Goal: Task Accomplishment & Management: Manage account settings

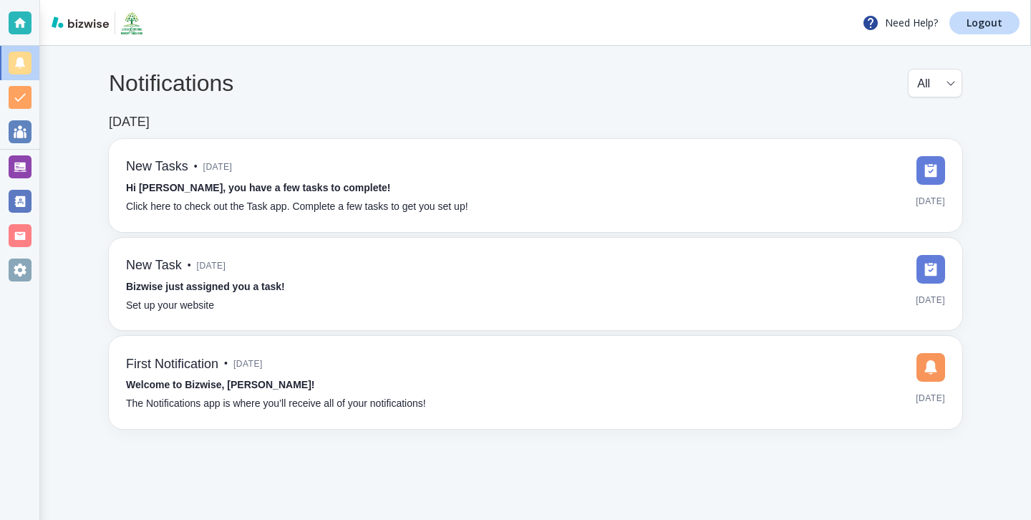
click at [29, 169] on div at bounding box center [20, 166] width 23 height 23
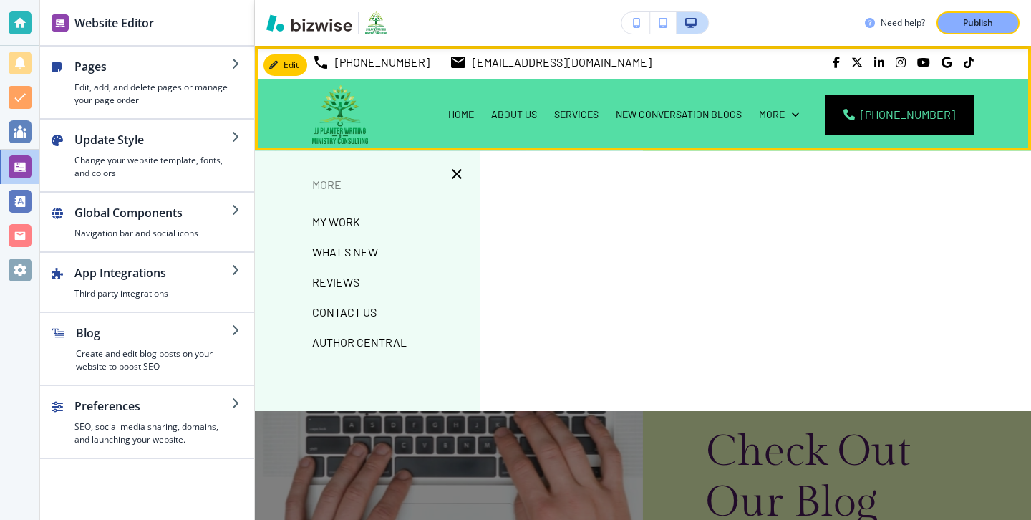
click at [778, 116] on div "More" at bounding box center [778, 114] width 57 height 14
click at [785, 112] on p "More" at bounding box center [772, 114] width 26 height 14
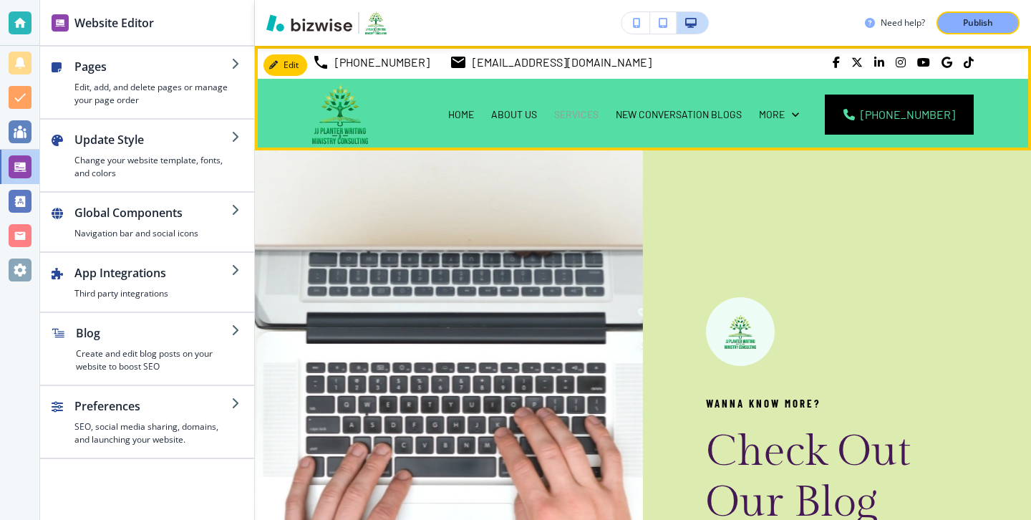
click at [599, 117] on p "SERVICES" at bounding box center [576, 114] width 44 height 14
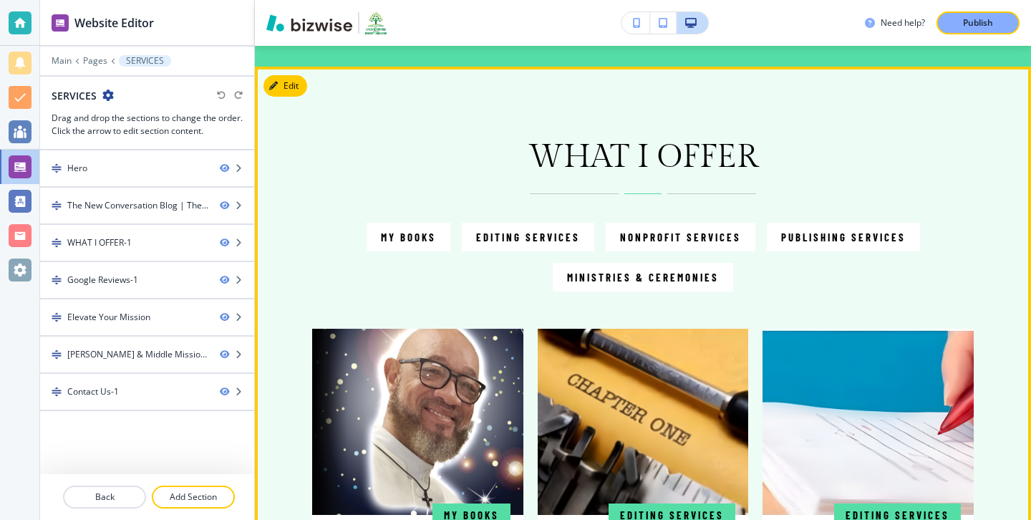
scroll to position [715, 0]
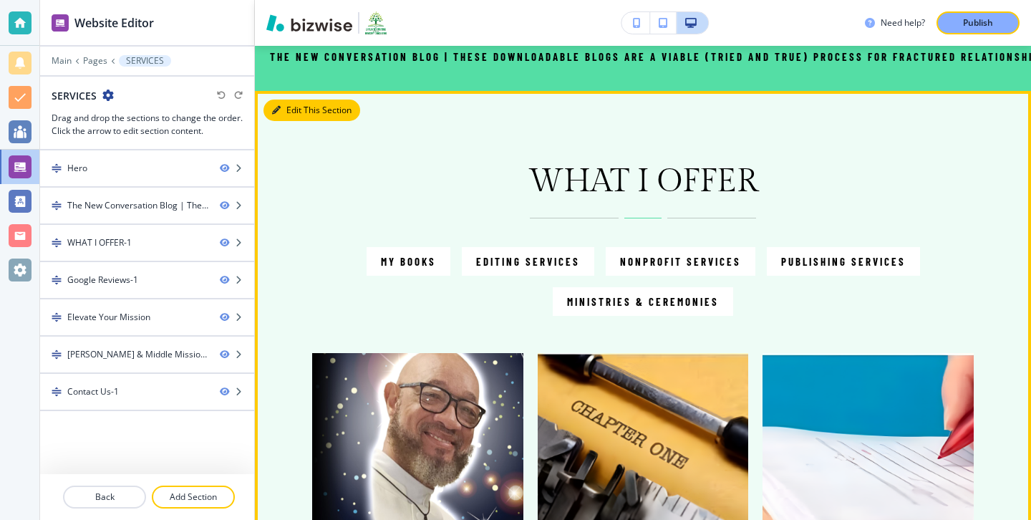
click at [293, 112] on button "Edit This Section" at bounding box center [311, 110] width 97 height 21
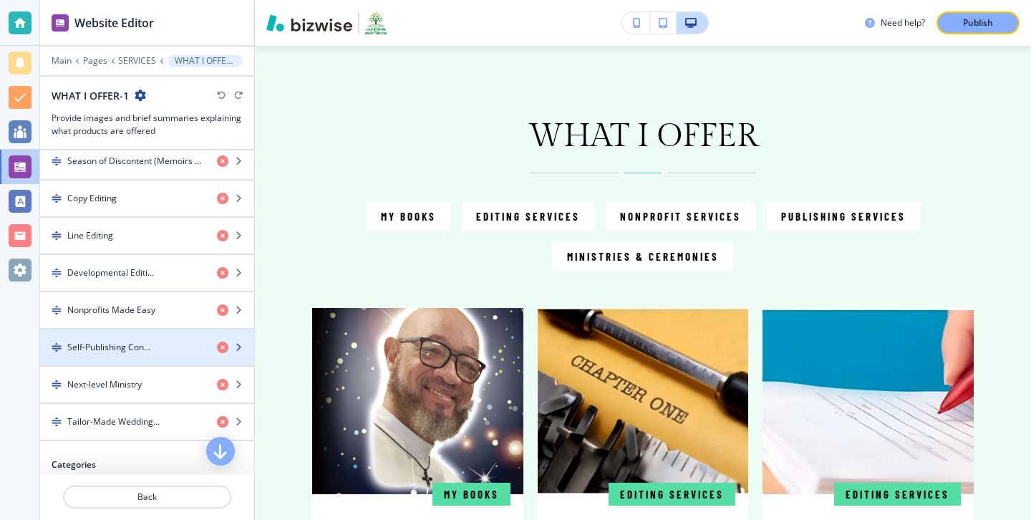
scroll to position [515, 0]
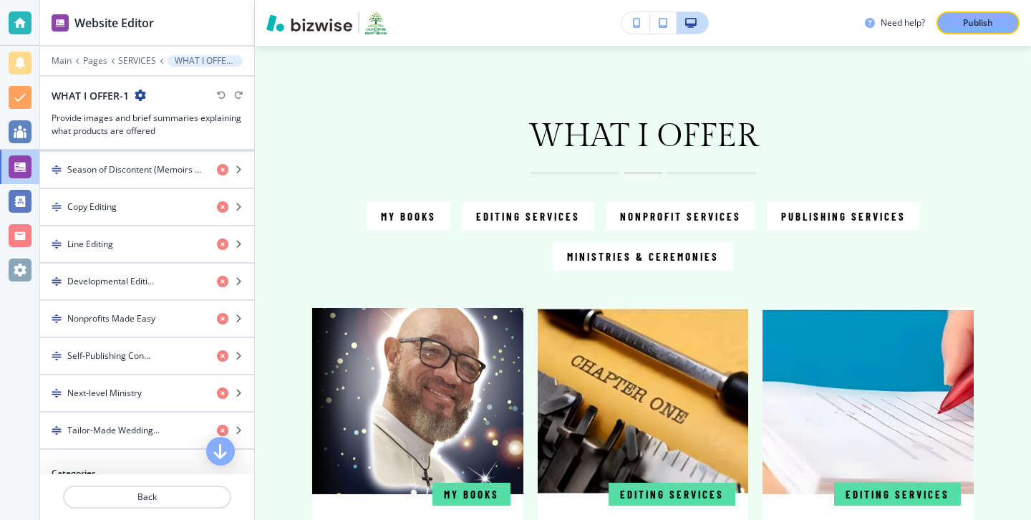
click at [145, 188] on div "button" at bounding box center [147, 188] width 214 height 1
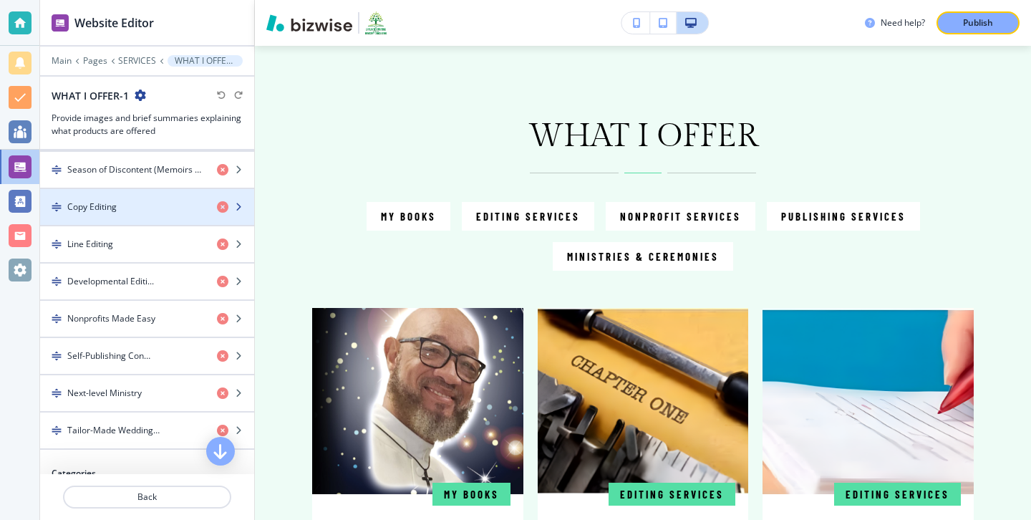
click at [147, 199] on div "button" at bounding box center [147, 194] width 214 height 11
click at [148, 199] on div "button" at bounding box center [147, 194] width 214 height 11
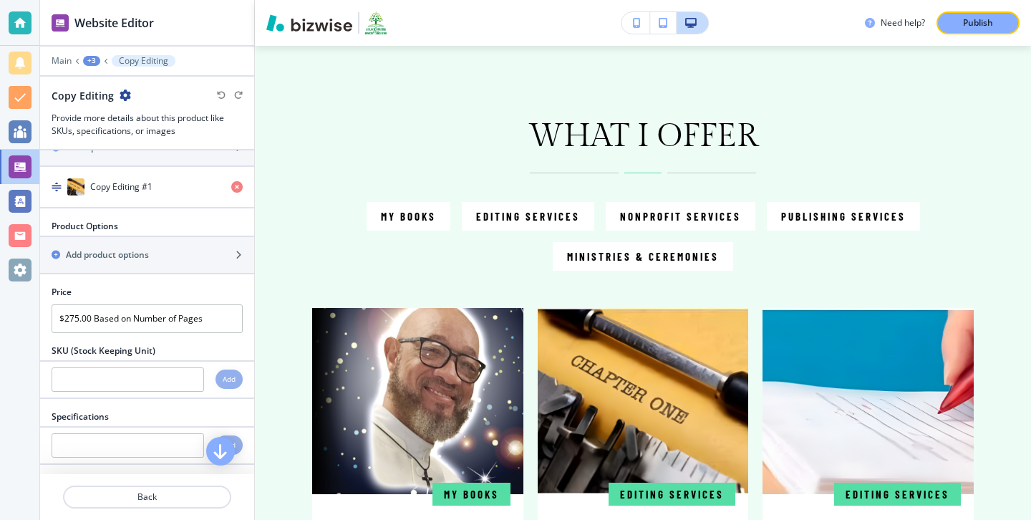
scroll to position [344, 0]
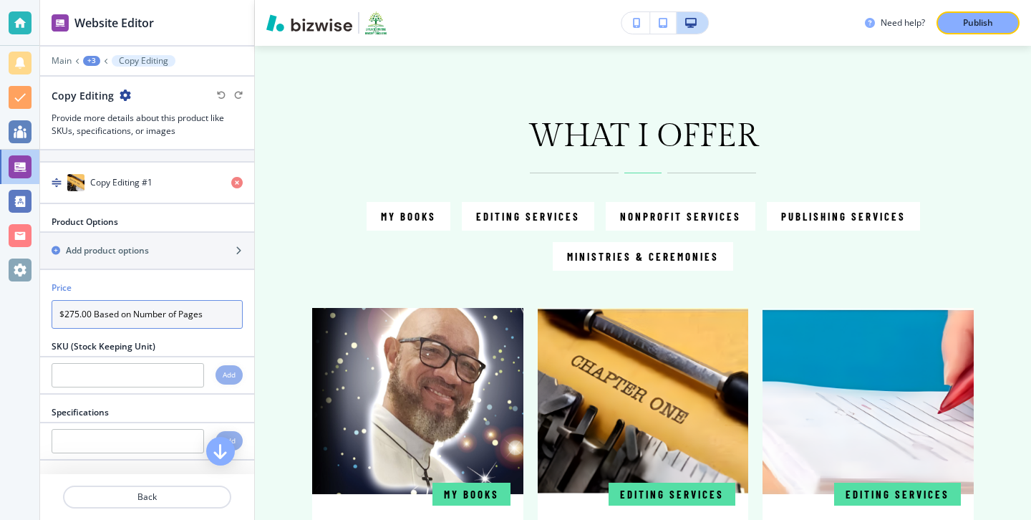
click at [81, 329] on input "$275.00 Based on Number of Pages" at bounding box center [147, 314] width 191 height 29
click at [71, 327] on input "$275.00 Based on Number of Pages" at bounding box center [147, 314] width 191 height 29
type input "$375.00 Based on Number of Pages"
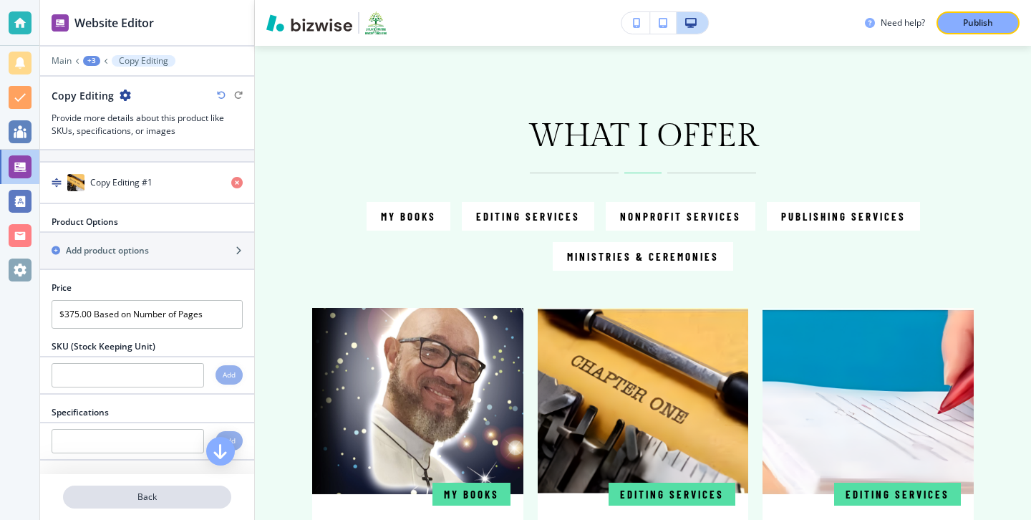
click at [117, 492] on p "Back" at bounding box center [146, 496] width 165 height 13
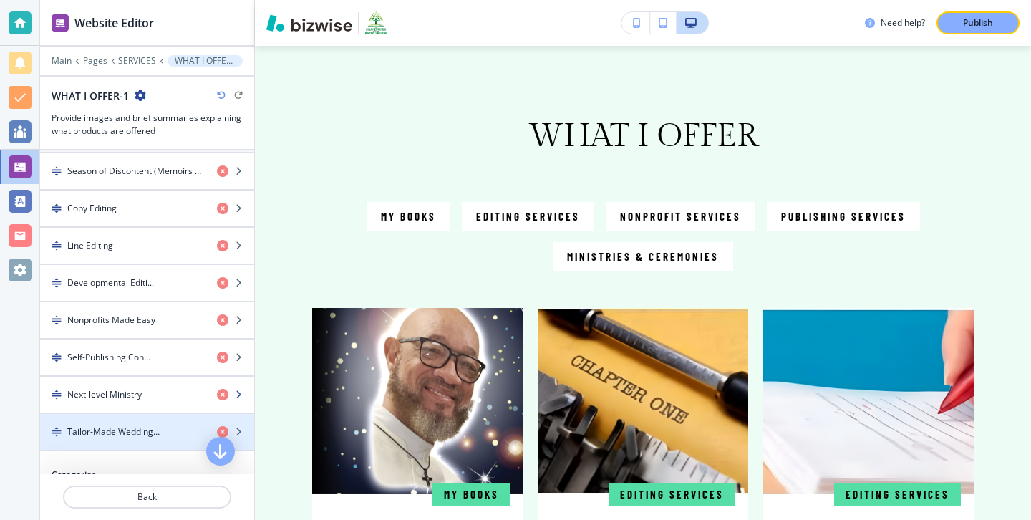
scroll to position [510, 0]
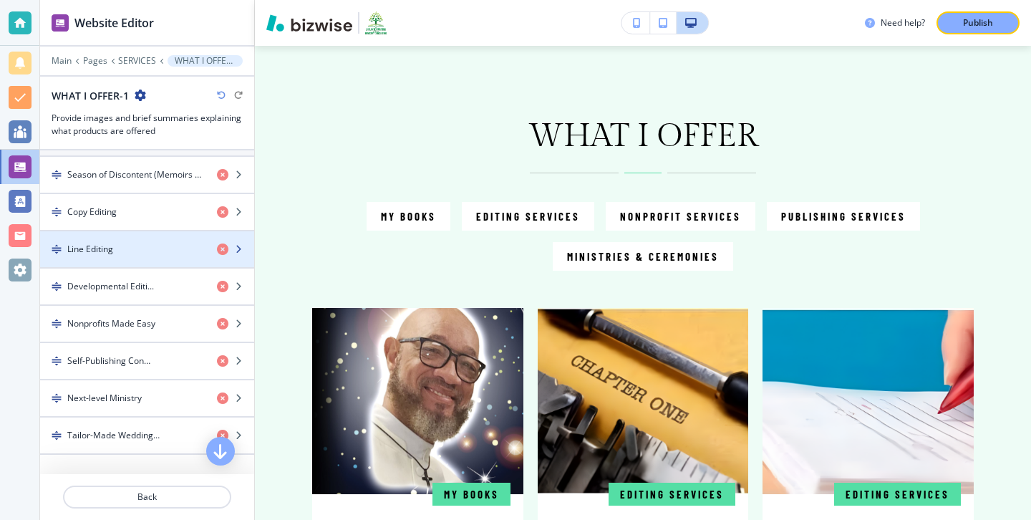
click at [166, 238] on div "button" at bounding box center [147, 236] width 214 height 11
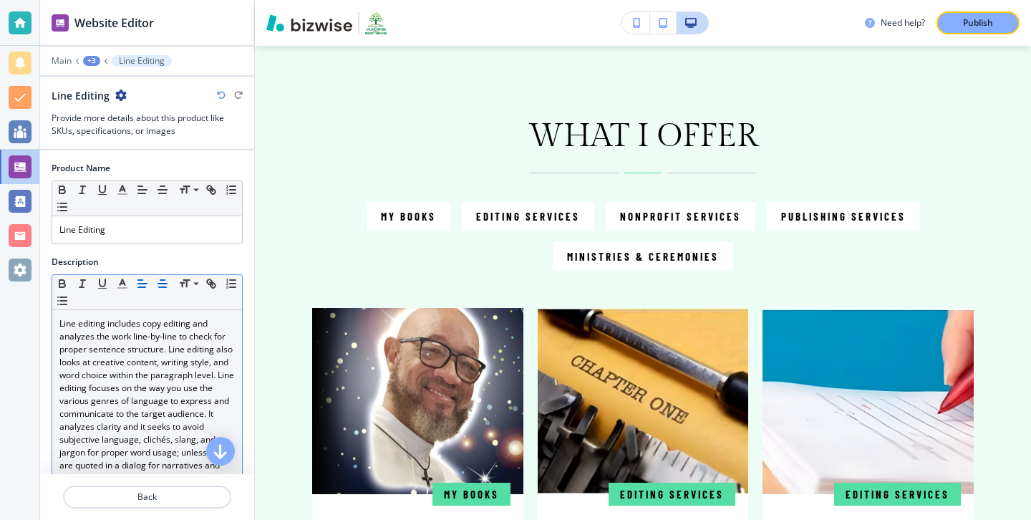
scroll to position [351, 0]
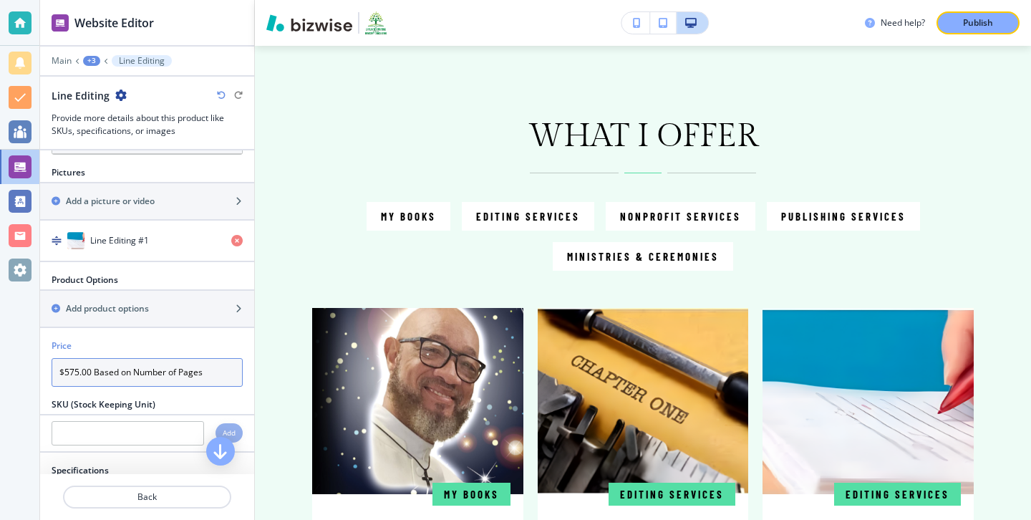
click at [69, 373] on input "$575.00 Based on Number of Pages" at bounding box center [147, 372] width 191 height 29
click at [73, 373] on input "$575.00 Based on Number of Pages" at bounding box center [147, 372] width 191 height 29
type input "$425.00 Based on Number of Pages"
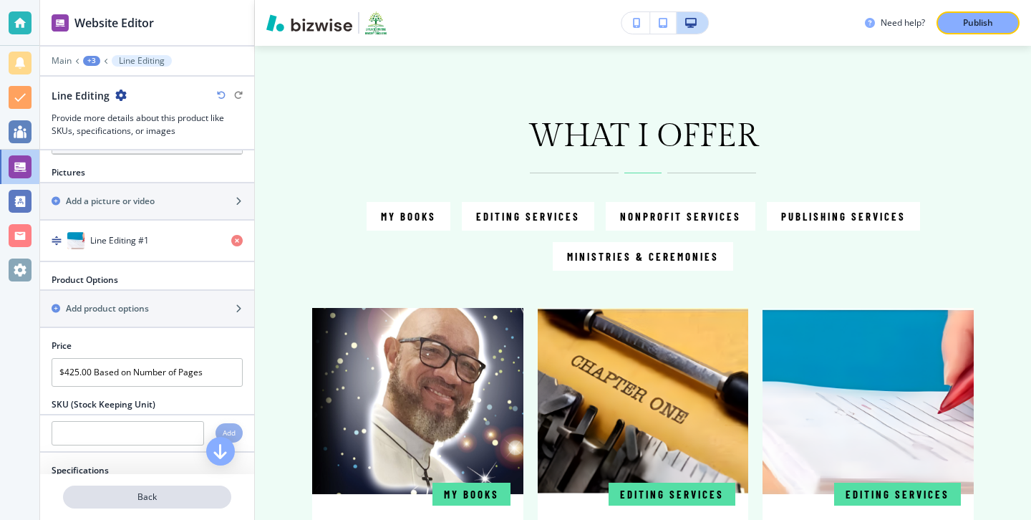
click at [148, 485] on button "Back" at bounding box center [147, 496] width 168 height 23
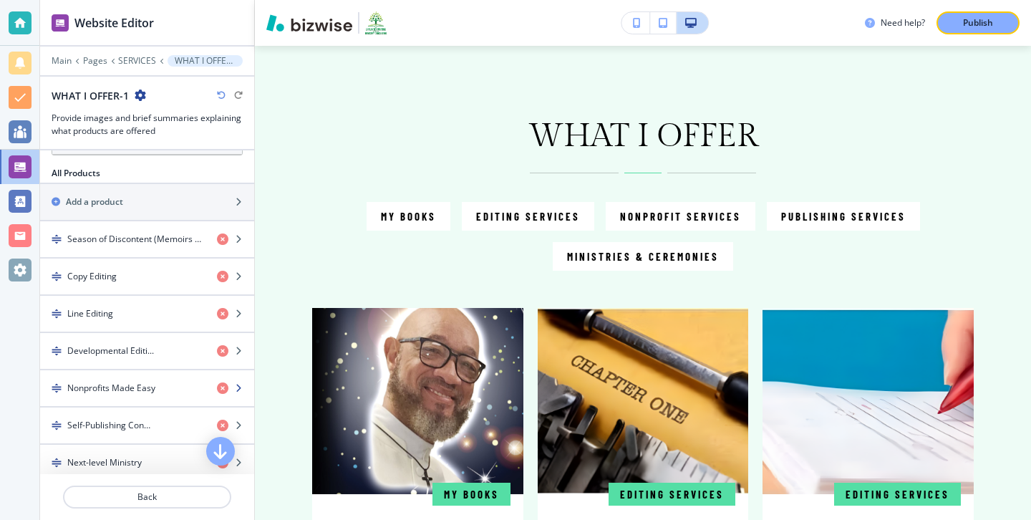
scroll to position [462, 0]
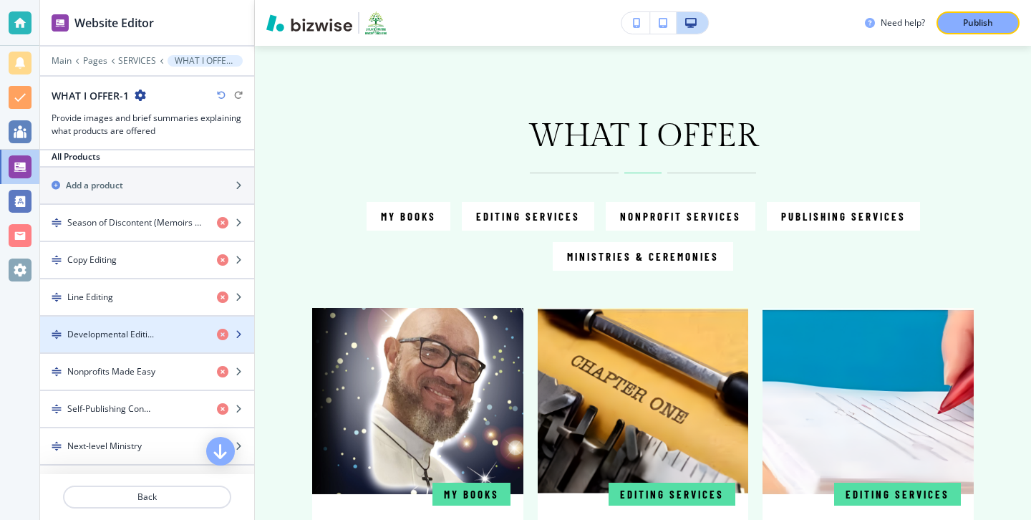
click at [148, 324] on div "button" at bounding box center [147, 321] width 214 height 11
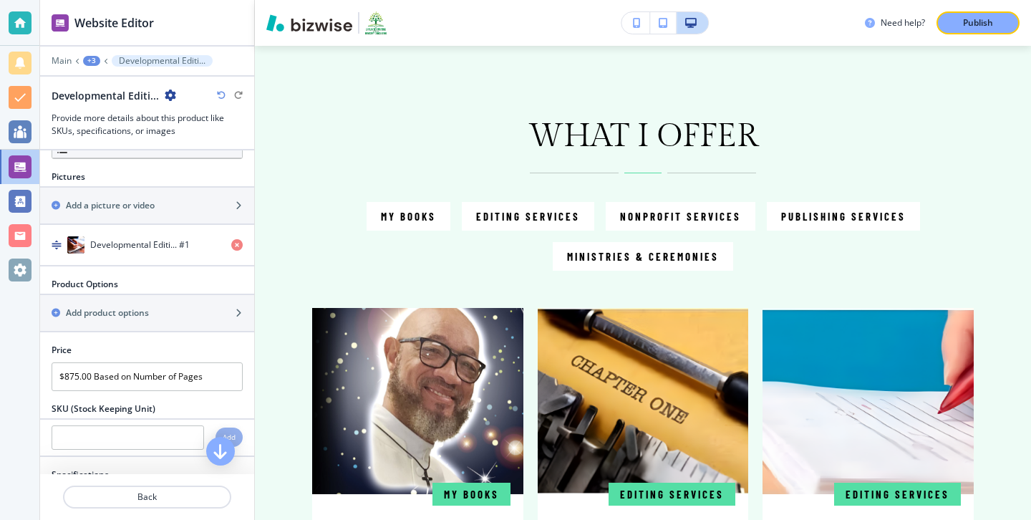
scroll to position [432, 0]
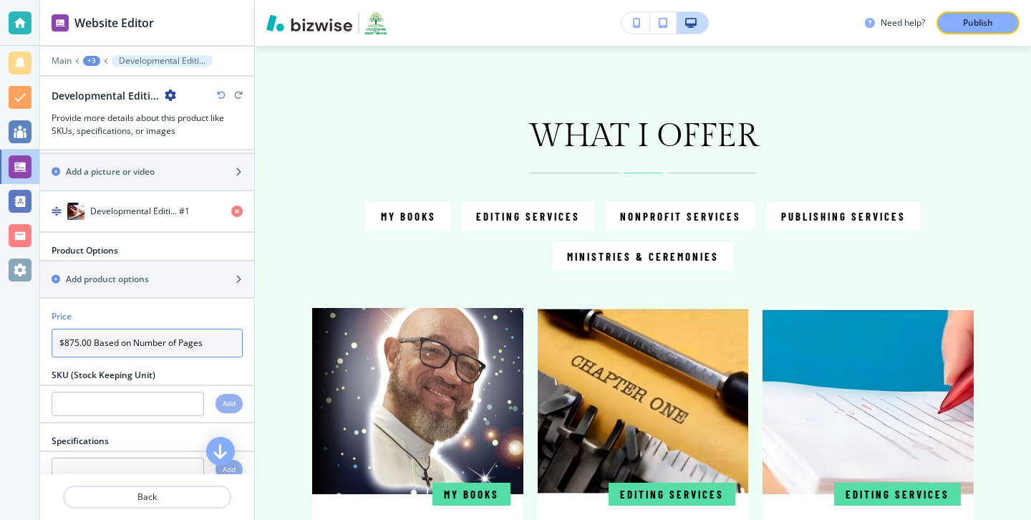
drag, startPoint x: 80, startPoint y: 341, endPoint x: 66, endPoint y: 342, distance: 14.4
click at [66, 342] on input "$875.00 Based on Number of Pages" at bounding box center [147, 343] width 191 height 29
type input "$650.00 Based on Number of Pages"
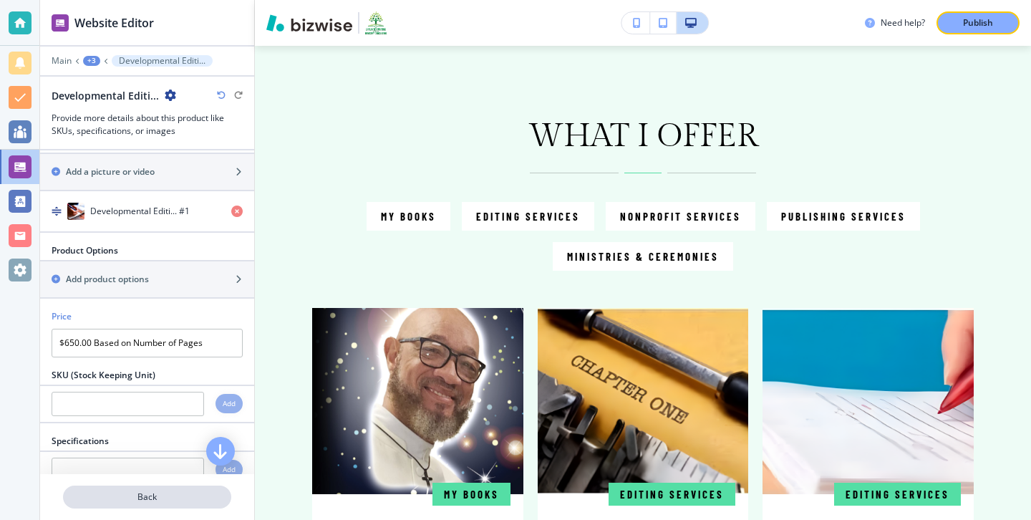
click at [75, 492] on p "Back" at bounding box center [146, 496] width 165 height 13
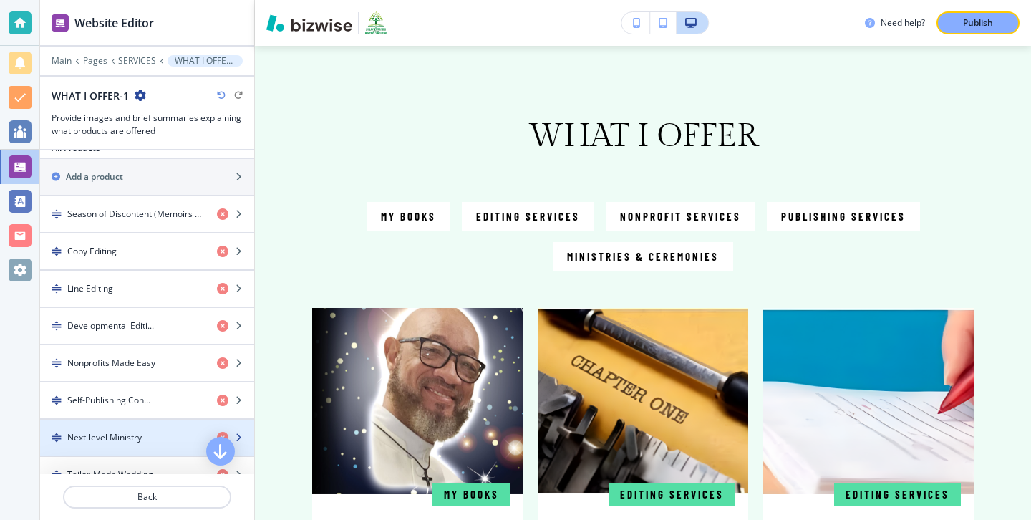
scroll to position [493, 0]
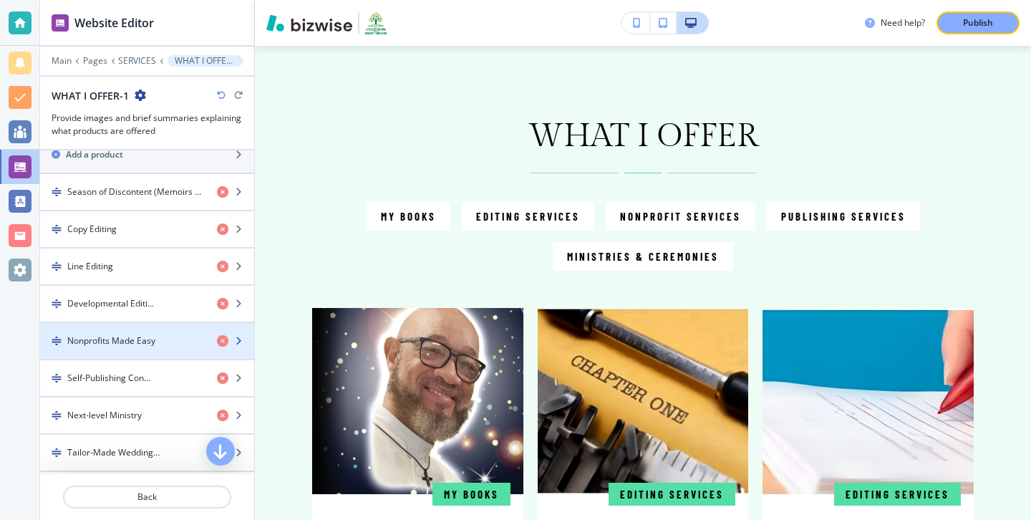
click at [190, 349] on div "button" at bounding box center [147, 352] width 214 height 11
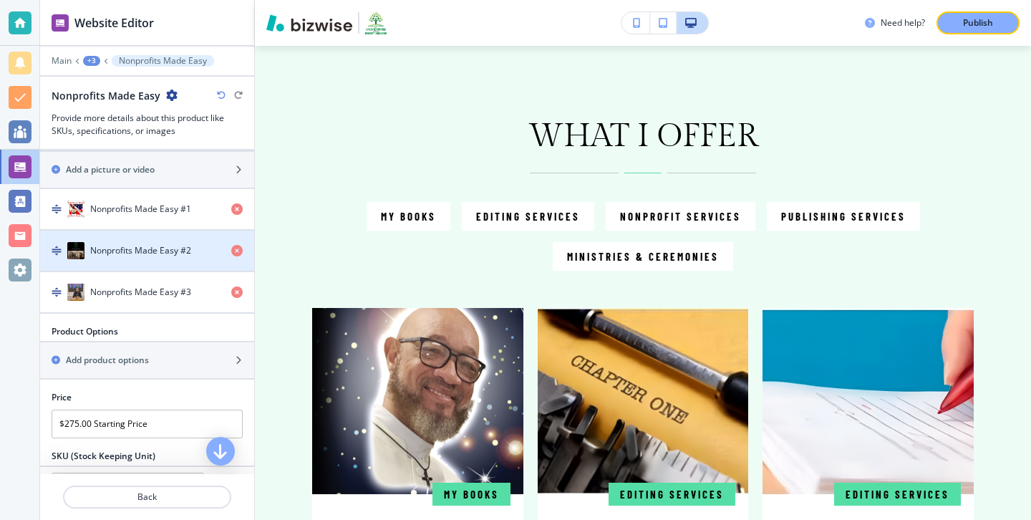
scroll to position [304, 0]
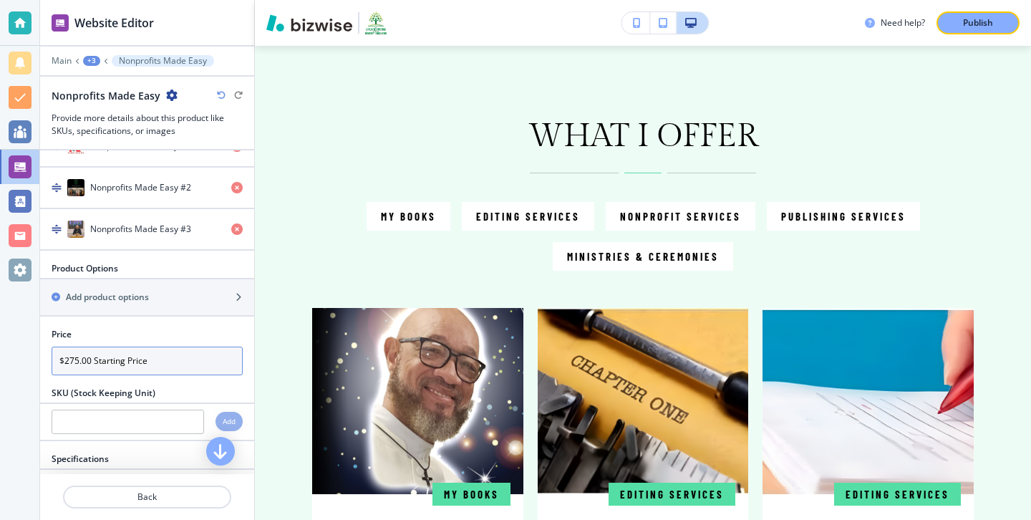
click at [78, 372] on input "$275.00 Starting Price" at bounding box center [147, 361] width 191 height 29
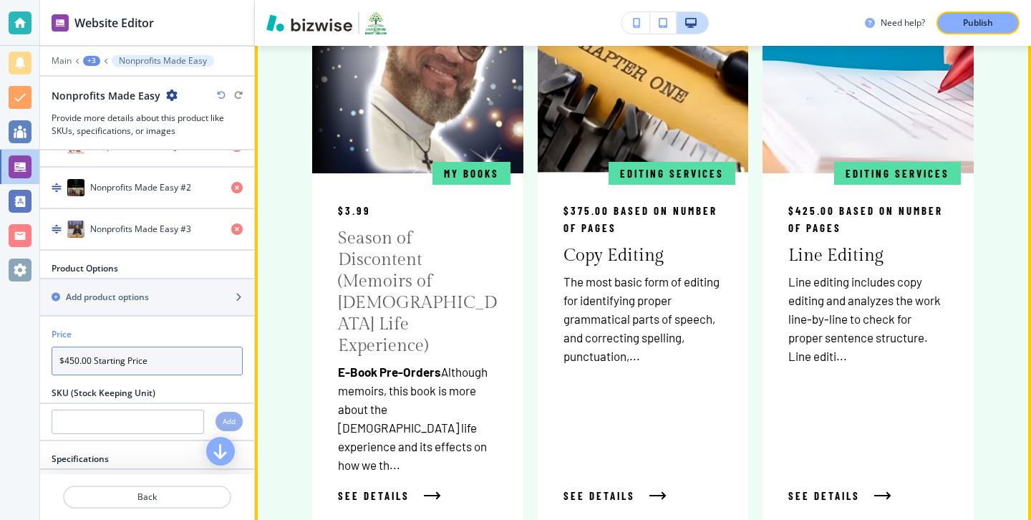
scroll to position [1128, 0]
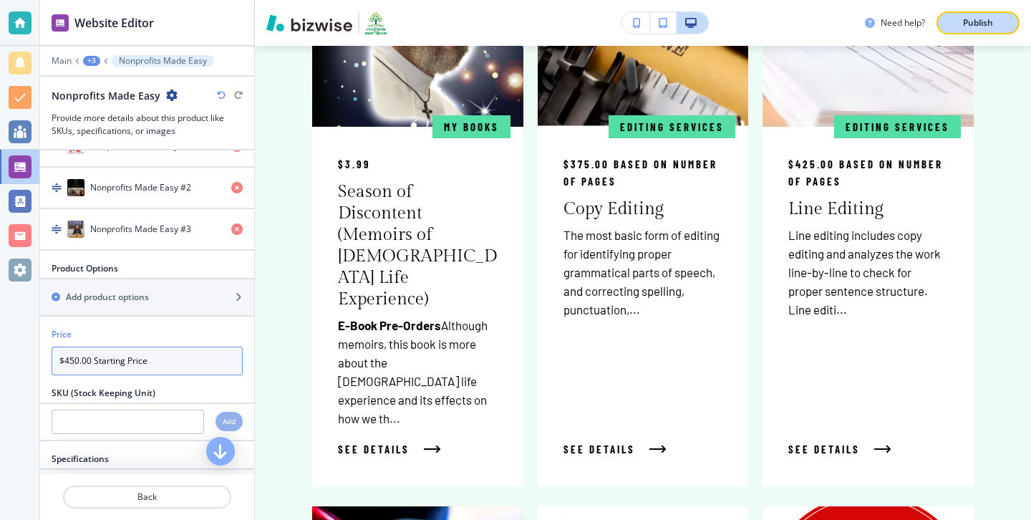
type input "$450.00 Starting Price"
click at [997, 29] on button "Publish" at bounding box center [978, 22] width 83 height 23
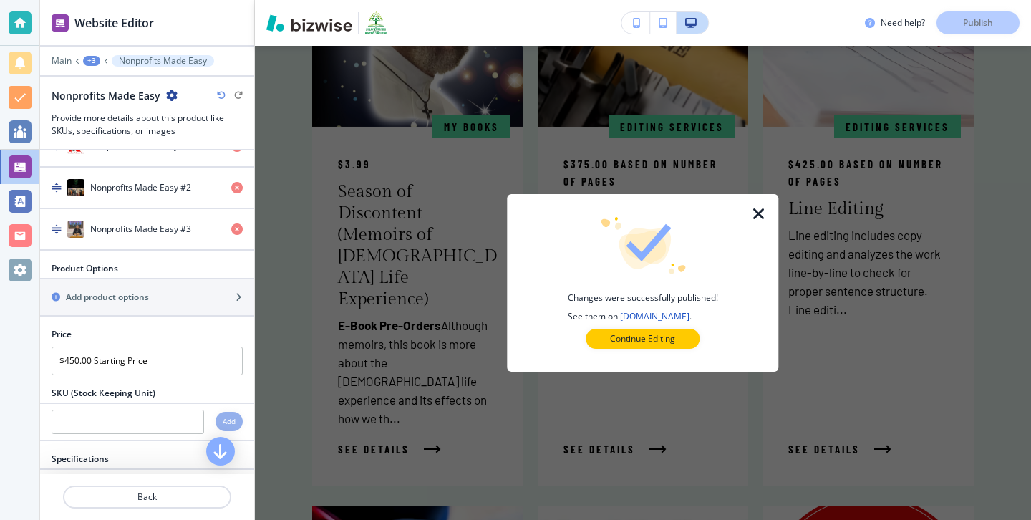
click at [697, 344] on button "Continue Editing" at bounding box center [643, 339] width 114 height 20
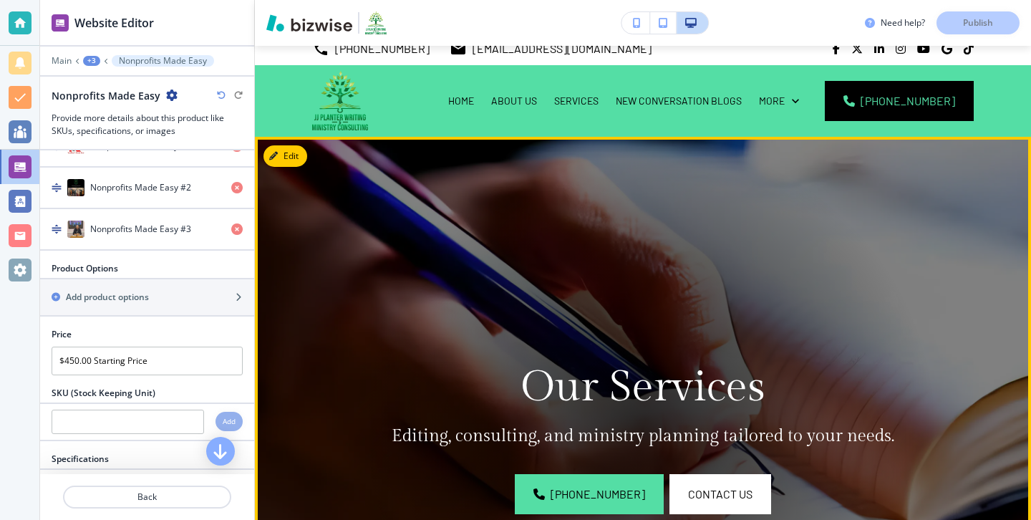
scroll to position [0, 0]
